Goal: Information Seeking & Learning: Learn about a topic

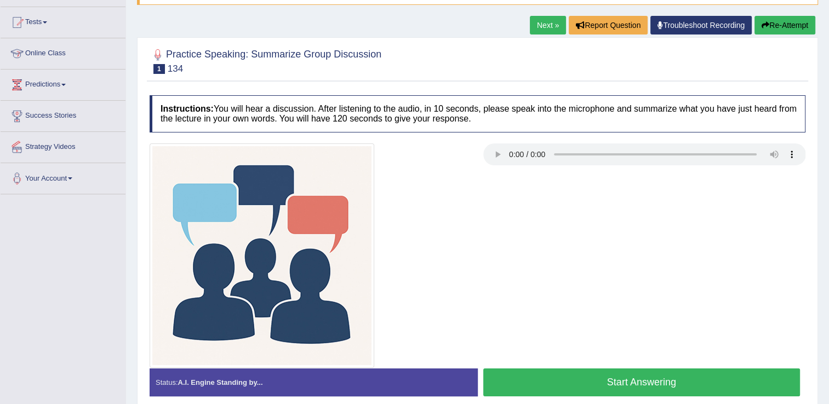
click at [53, 84] on link "Predictions" at bounding box center [63, 83] width 125 height 27
click at [62, 86] on link "Predictions" at bounding box center [62, 83] width 122 height 27
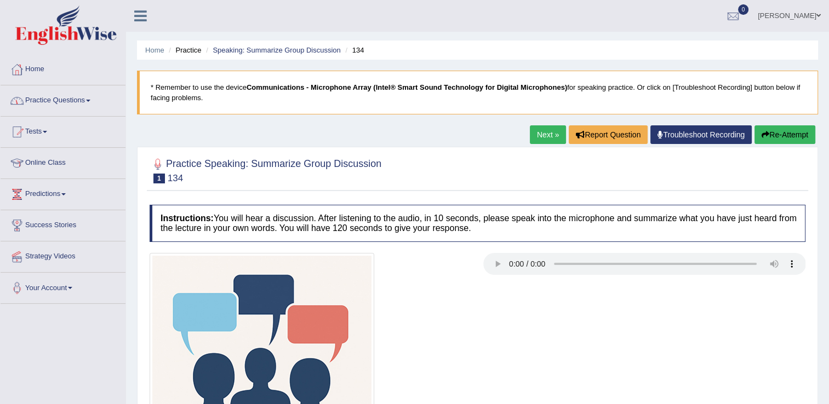
click at [49, 102] on link "Practice Questions" at bounding box center [63, 98] width 125 height 27
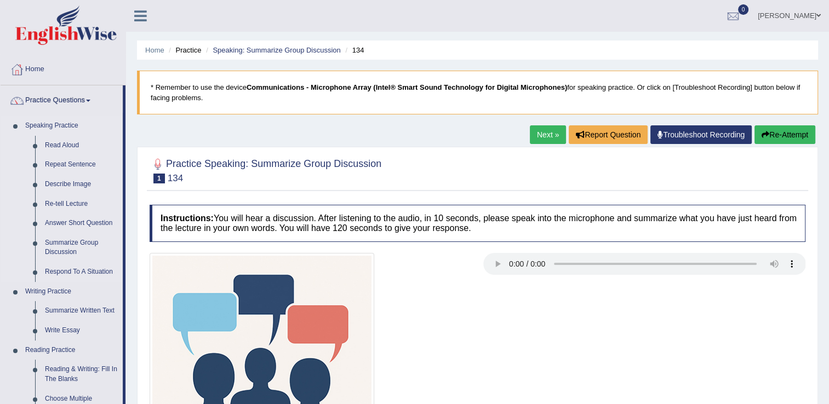
click at [56, 134] on link "Speaking Practice" at bounding box center [71, 126] width 102 height 20
click at [68, 142] on link "Read Aloud" at bounding box center [81, 146] width 83 height 20
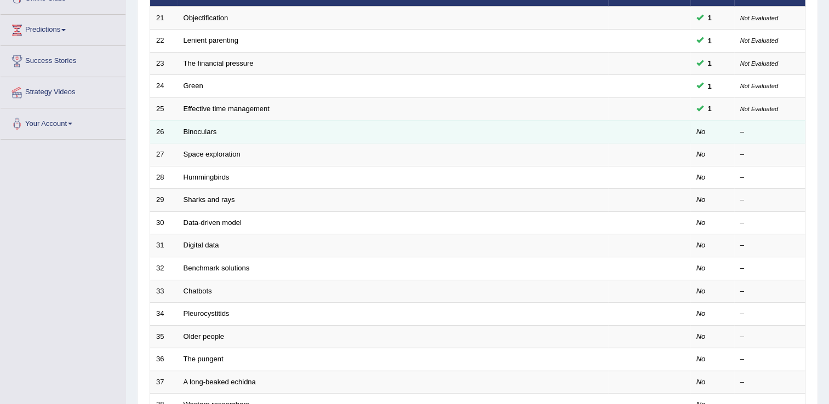
click at [324, 130] on td "Binoculars" at bounding box center [392, 131] width 430 height 23
click at [210, 128] on link "Binoculars" at bounding box center [199, 132] width 33 height 8
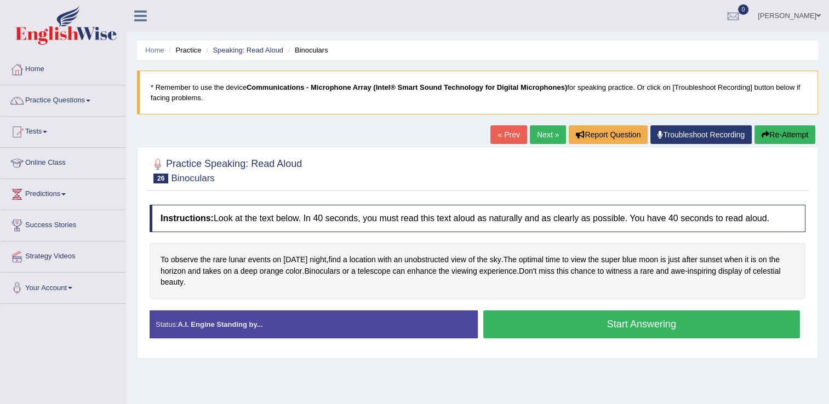
click at [596, 323] on button "Start Answering" at bounding box center [641, 325] width 317 height 28
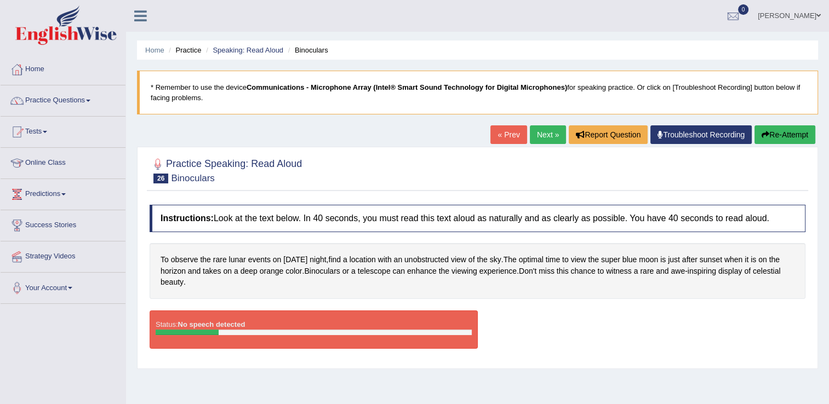
click at [773, 138] on button "Re-Attempt" at bounding box center [784, 134] width 61 height 19
click at [801, 135] on button "Re-Attempt" at bounding box center [784, 134] width 61 height 19
click at [510, 139] on link "« Prev" at bounding box center [508, 134] width 36 height 19
click at [50, 100] on link "Practice Questions" at bounding box center [63, 98] width 125 height 27
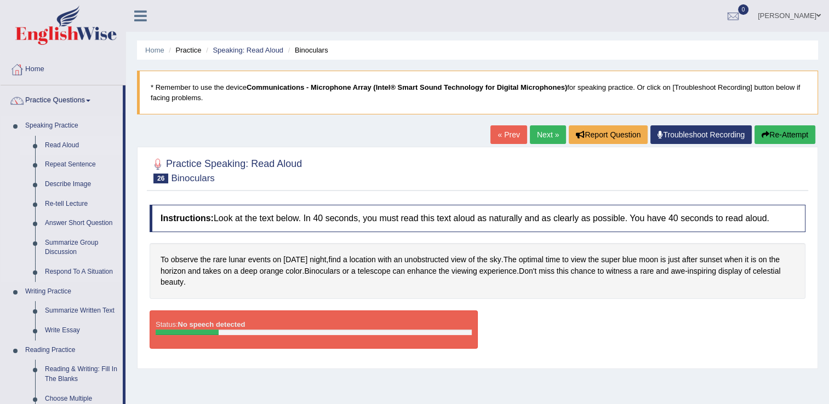
click at [73, 143] on link "Read Aloud" at bounding box center [81, 146] width 83 height 20
